Goal: Task Accomplishment & Management: Use online tool/utility

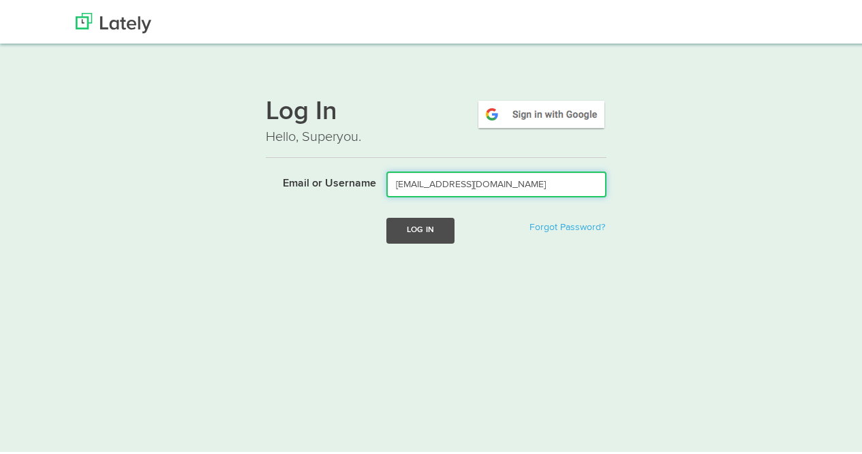
type input "[EMAIL_ADDRESS][DOMAIN_NAME]"
click at [392, 225] on button "Log In" at bounding box center [420, 227] width 68 height 25
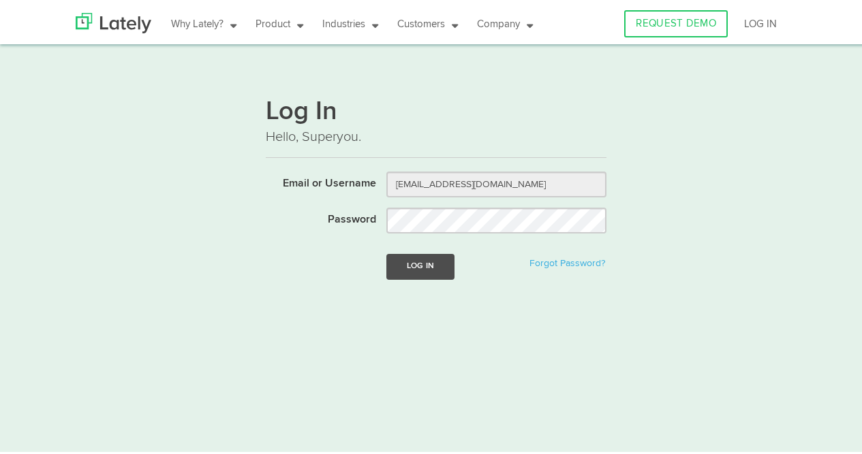
click at [390, 265] on button "Log In" at bounding box center [420, 263] width 68 height 25
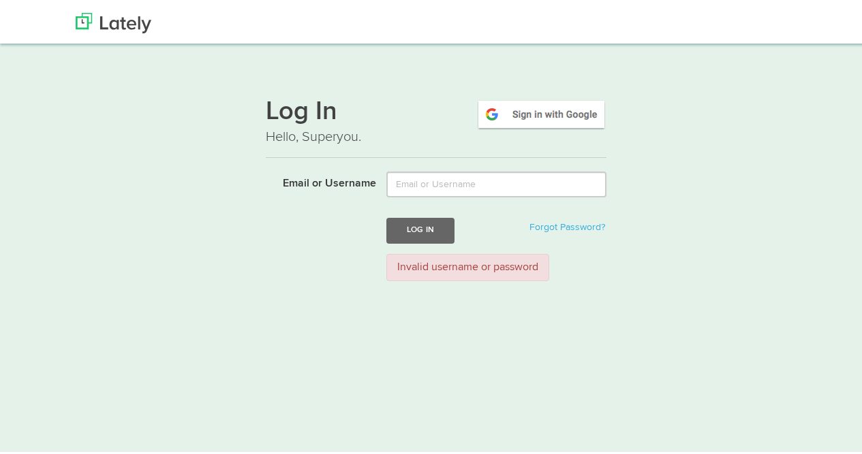
click at [540, 110] on img at bounding box center [541, 111] width 130 height 31
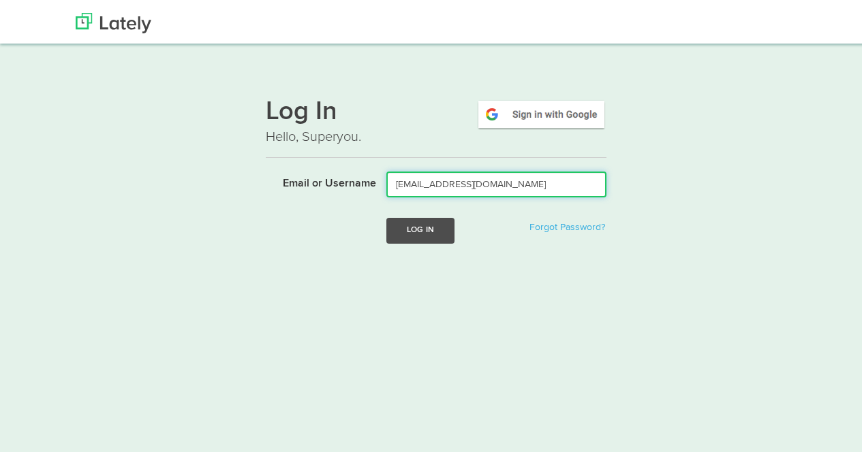
type input "logographicsdna@gmail.com"
click at [428, 231] on button "Log In" at bounding box center [420, 227] width 68 height 25
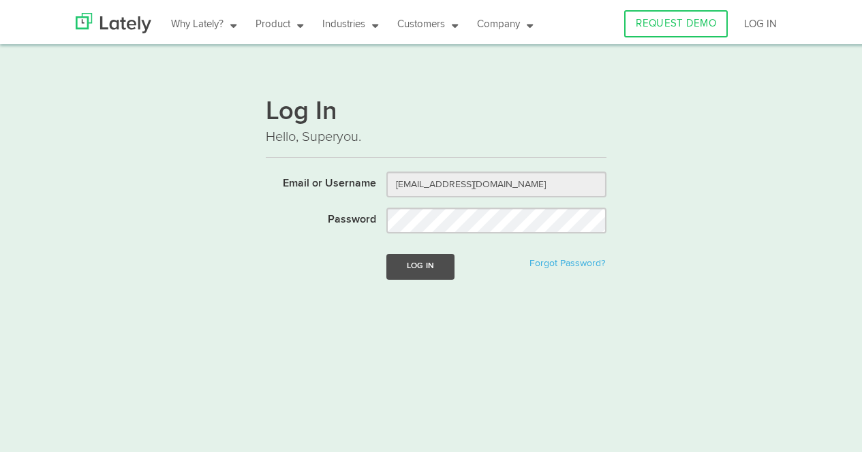
click at [424, 268] on button "Log In" at bounding box center [420, 263] width 68 height 25
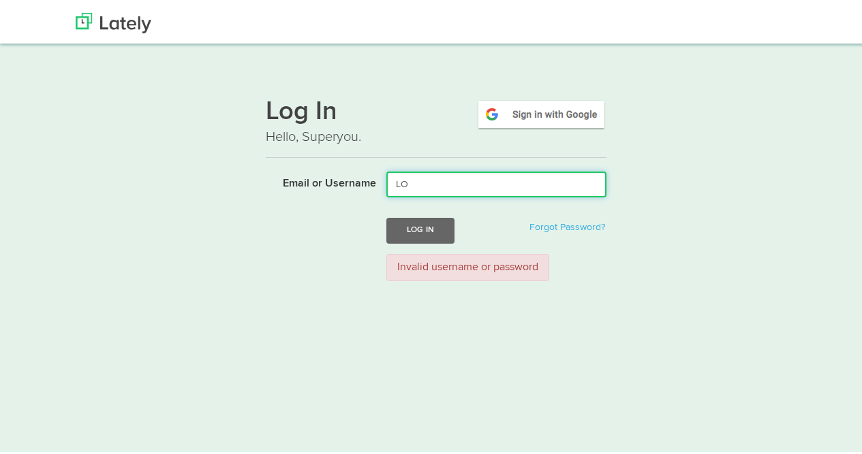
type input "L"
type input "[EMAIL_ADDRESS][DOMAIN_NAME]"
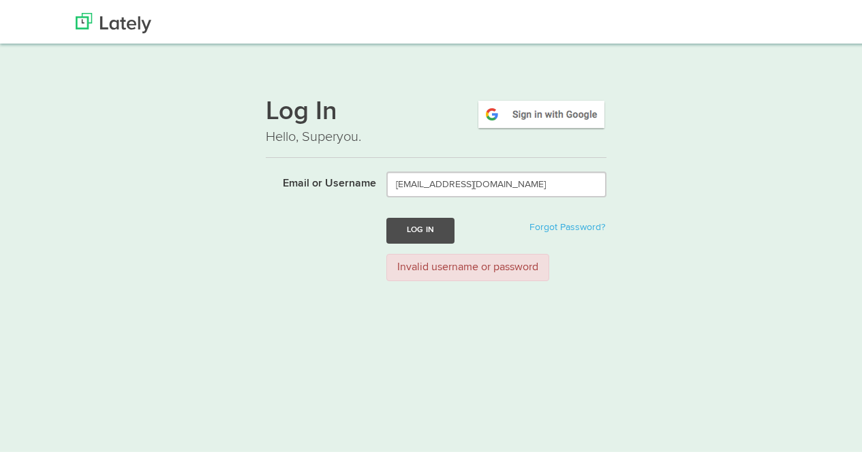
click at [412, 225] on button "Log In" at bounding box center [420, 227] width 68 height 25
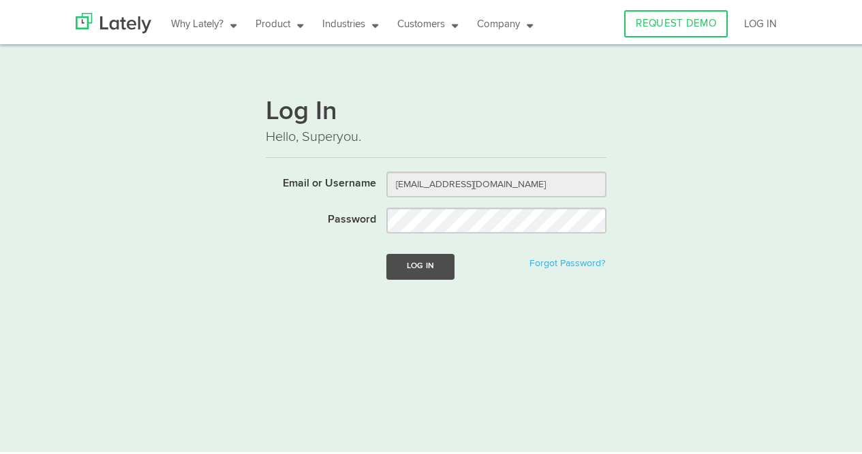
click at [411, 259] on button "Log In" at bounding box center [420, 263] width 68 height 25
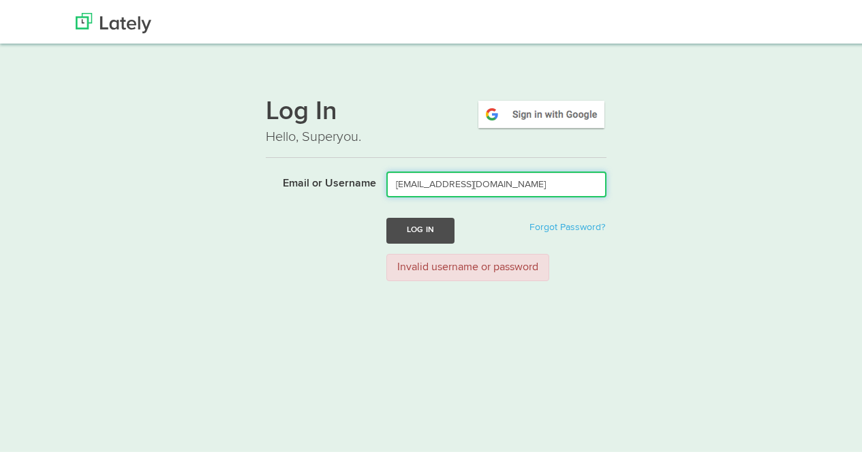
type input "logographicsdna@gmail.com"
click at [417, 227] on button "Log In" at bounding box center [420, 227] width 68 height 25
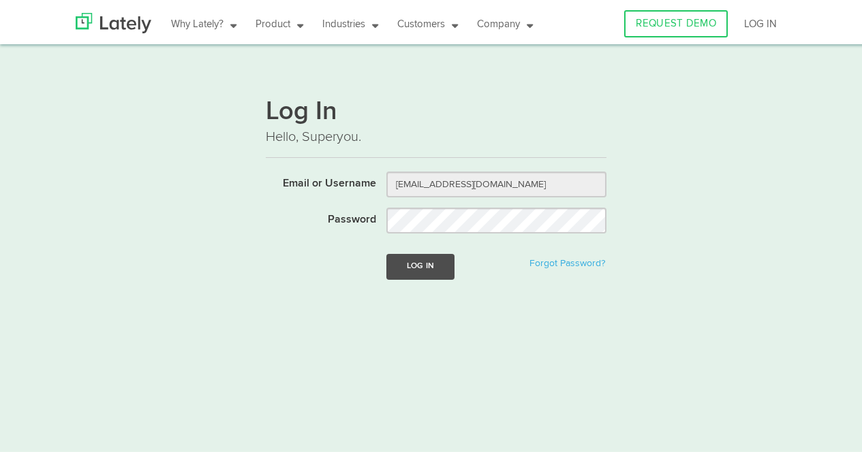
click at [420, 259] on button "Log In" at bounding box center [420, 263] width 68 height 25
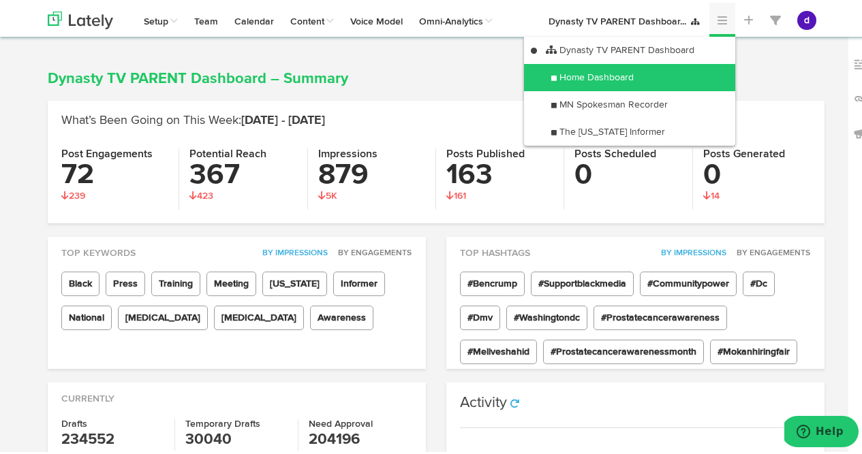
click at [698, 77] on link "Home Dashboard" at bounding box center [629, 74] width 211 height 27
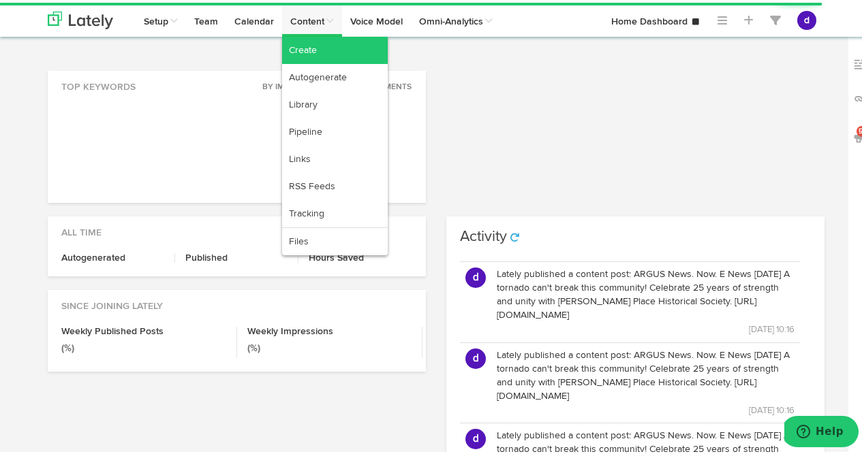
click at [308, 48] on link "Create" at bounding box center [335, 47] width 106 height 27
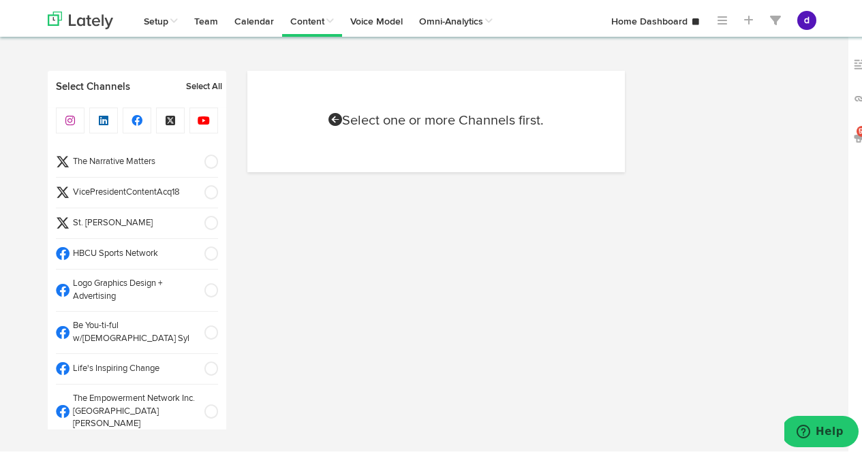
click at [196, 193] on span at bounding box center [206, 190] width 22 height 14
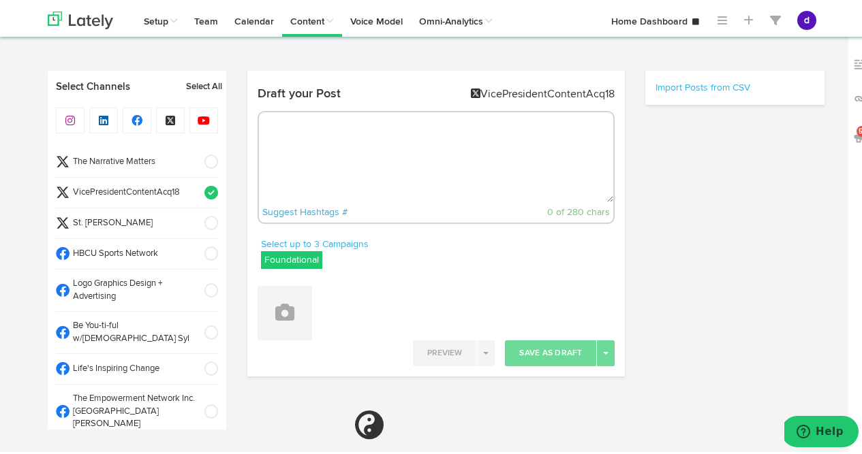
radio input "true"
select select "11"
select select "28"
click at [282, 313] on icon at bounding box center [284, 309] width 19 height 19
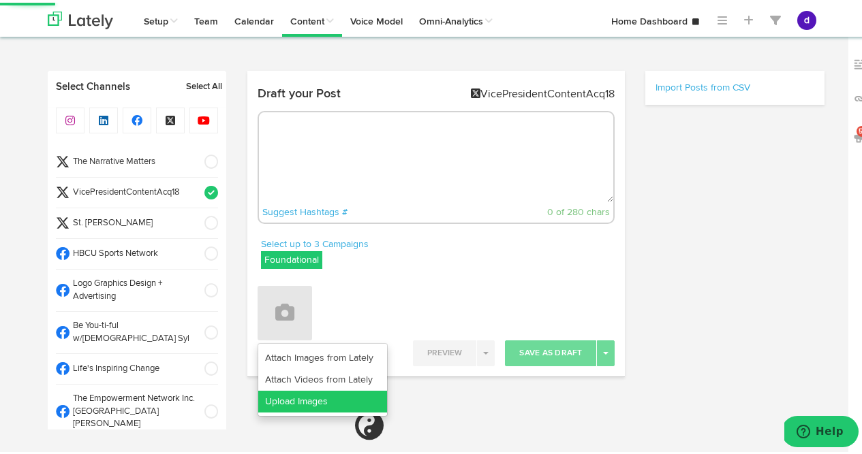
click at [284, 398] on link "Upload Images" at bounding box center [322, 399] width 129 height 22
